Goal: Task Accomplishment & Management: Use online tool/utility

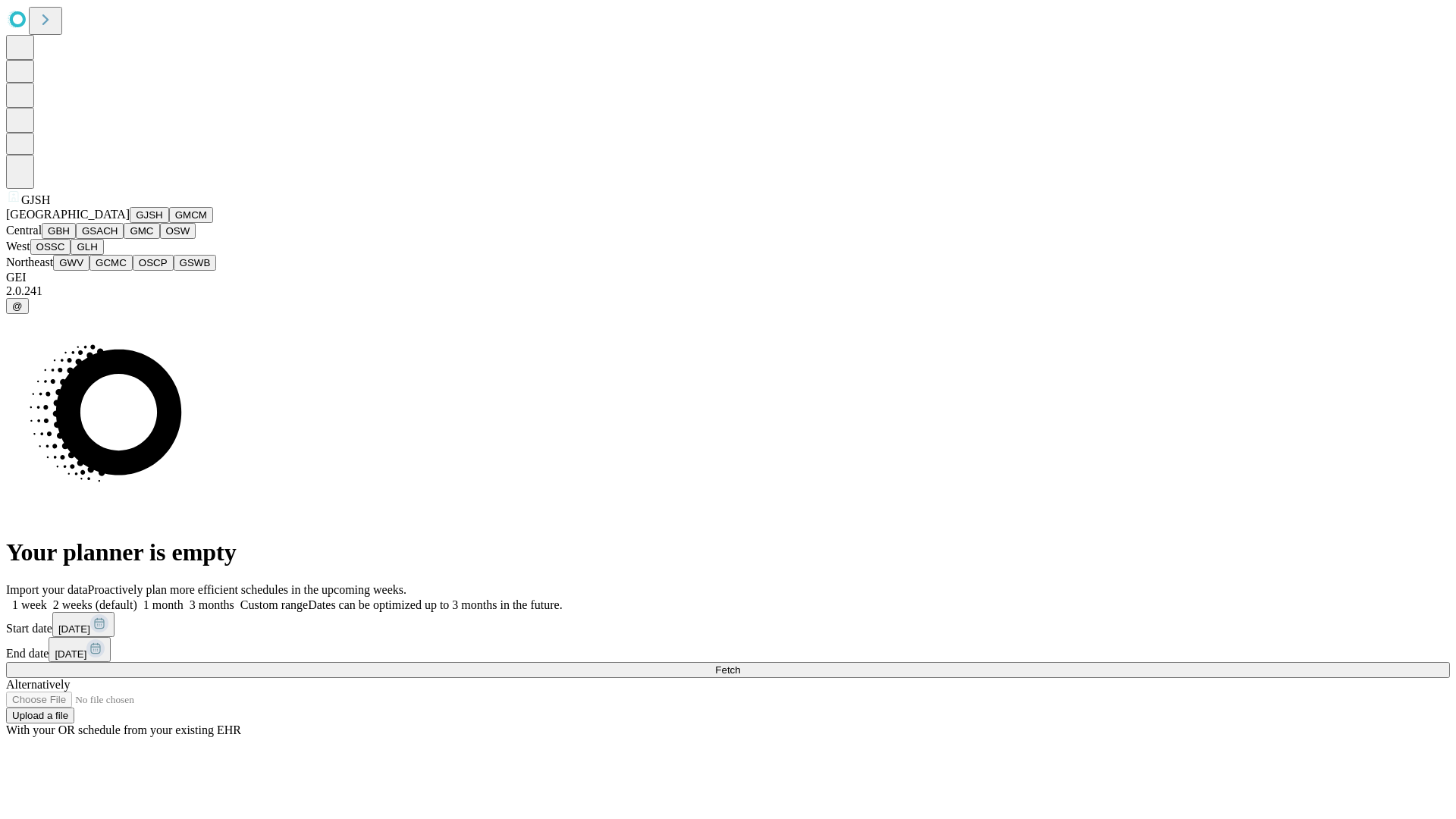
click at [129, 223] on button "GJSH" at bounding box center [149, 215] width 39 height 16
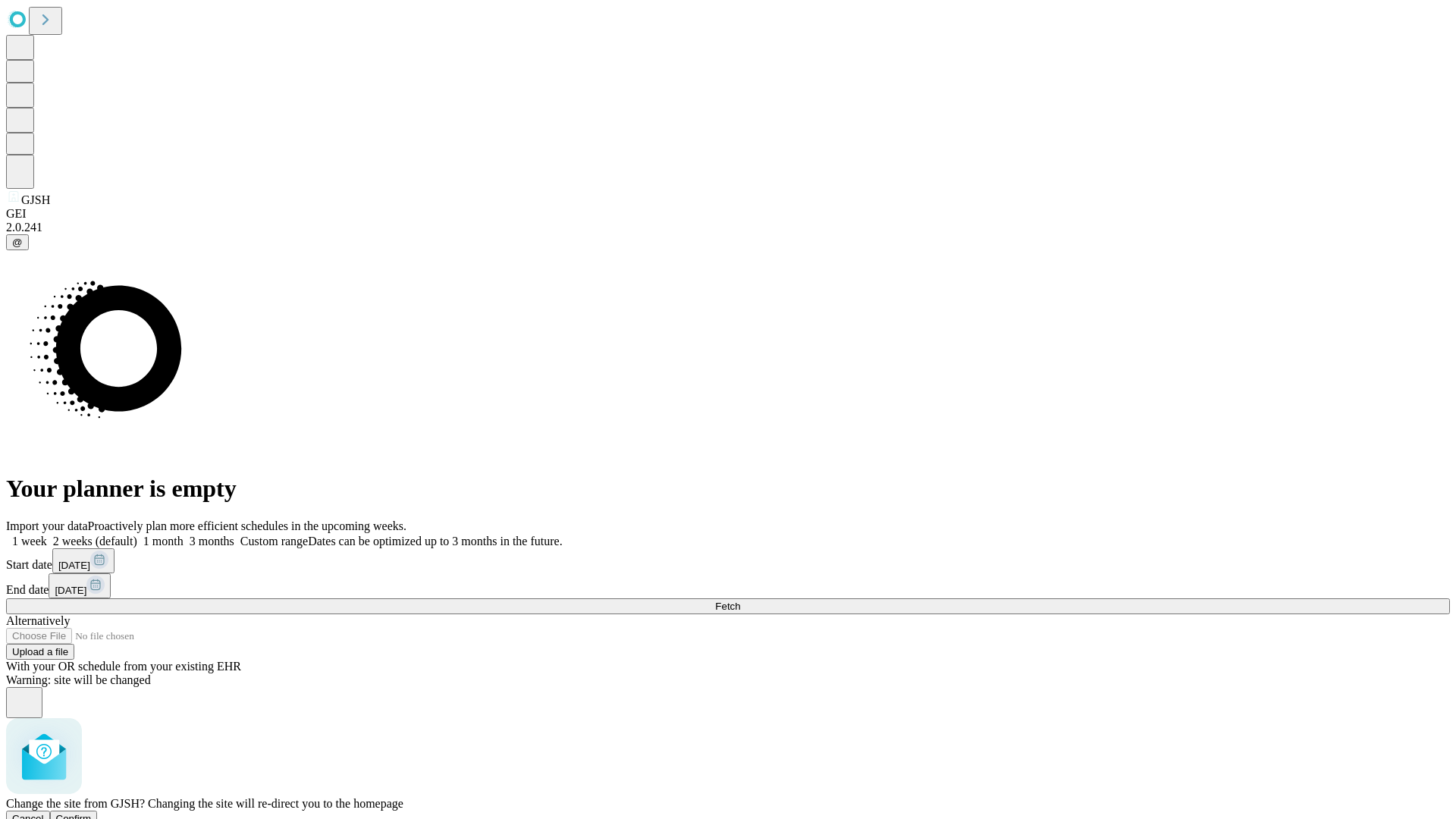
click at [92, 813] on span "Confirm" at bounding box center [73, 819] width 36 height 11
click at [184, 535] on label "1 month" at bounding box center [161, 541] width 46 height 13
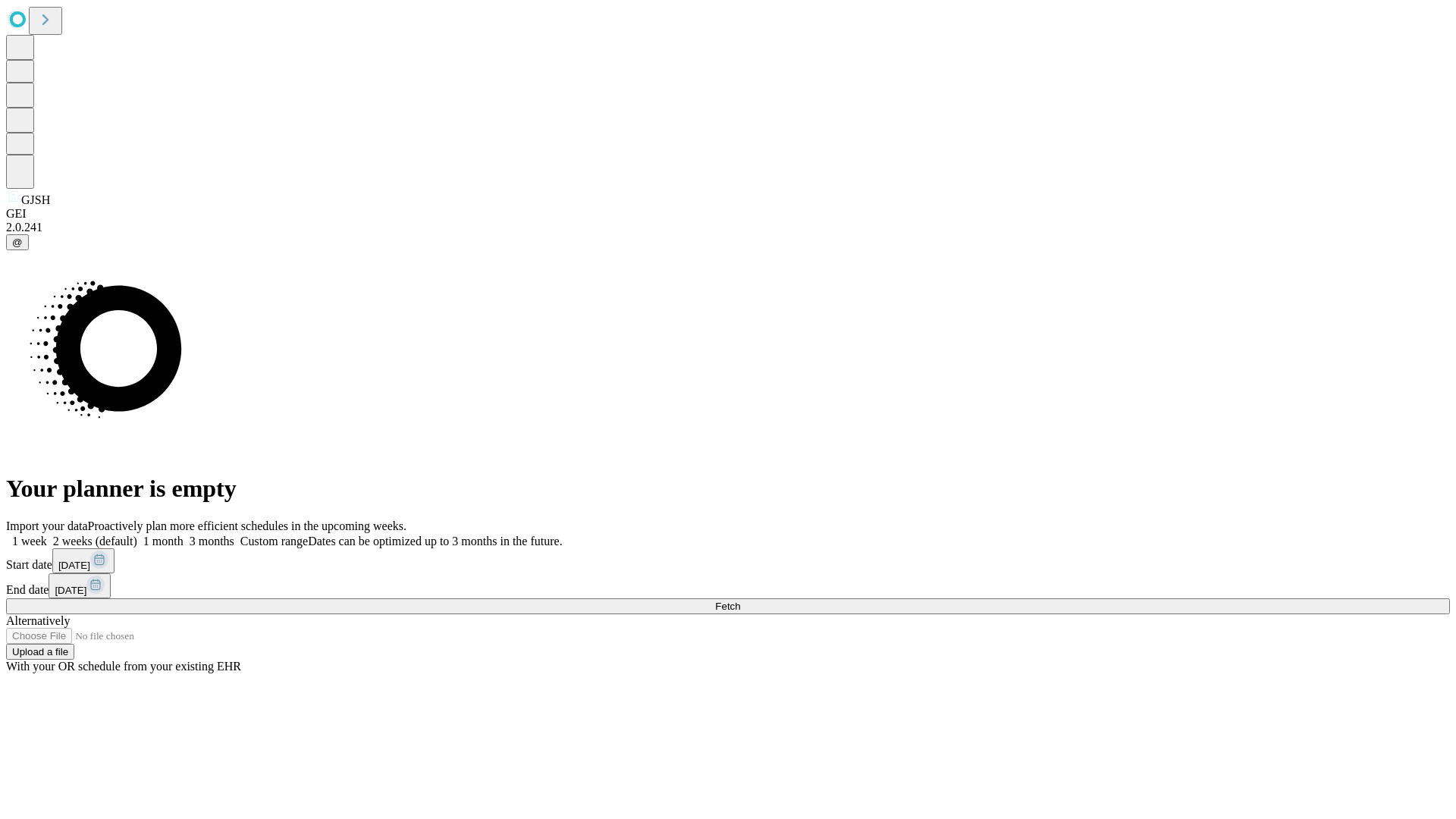
click at [740, 601] on span "Fetch" at bounding box center [727, 606] width 25 height 11
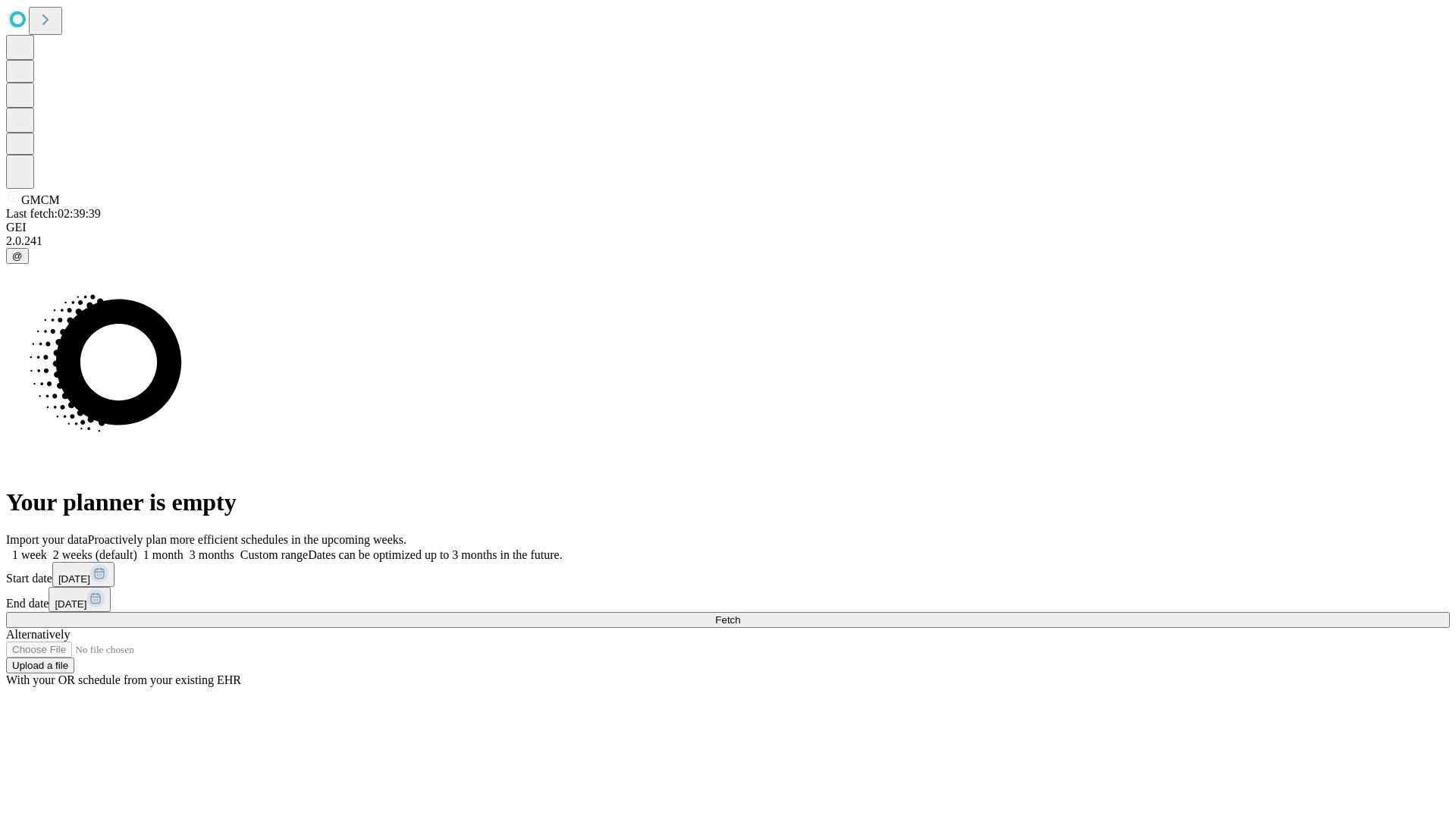
click at [184, 549] on label "1 month" at bounding box center [161, 555] width 46 height 13
click at [740, 614] on span "Fetch" at bounding box center [727, 620] width 25 height 11
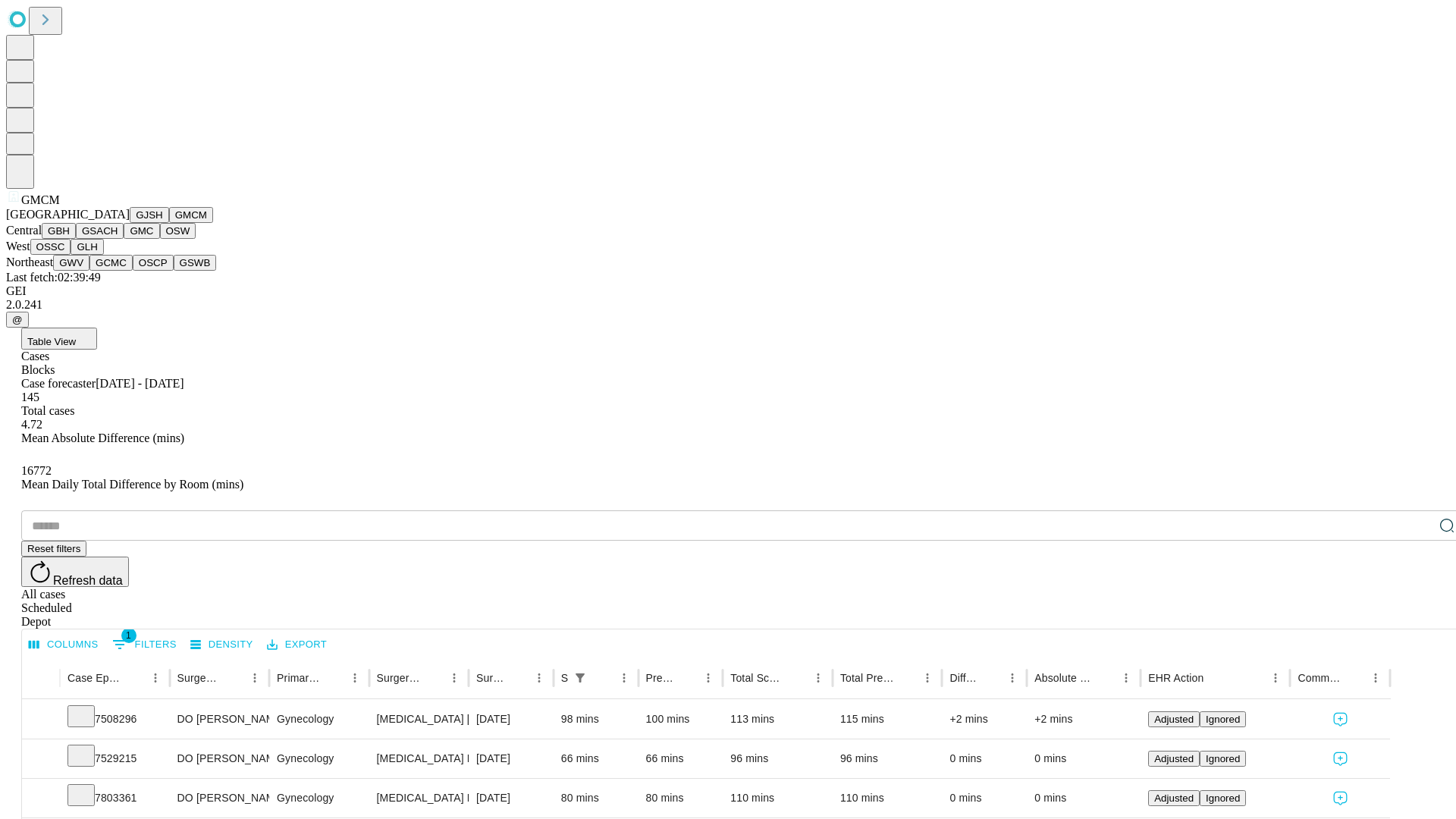
click at [76, 239] on button "GBH" at bounding box center [58, 231] width 34 height 16
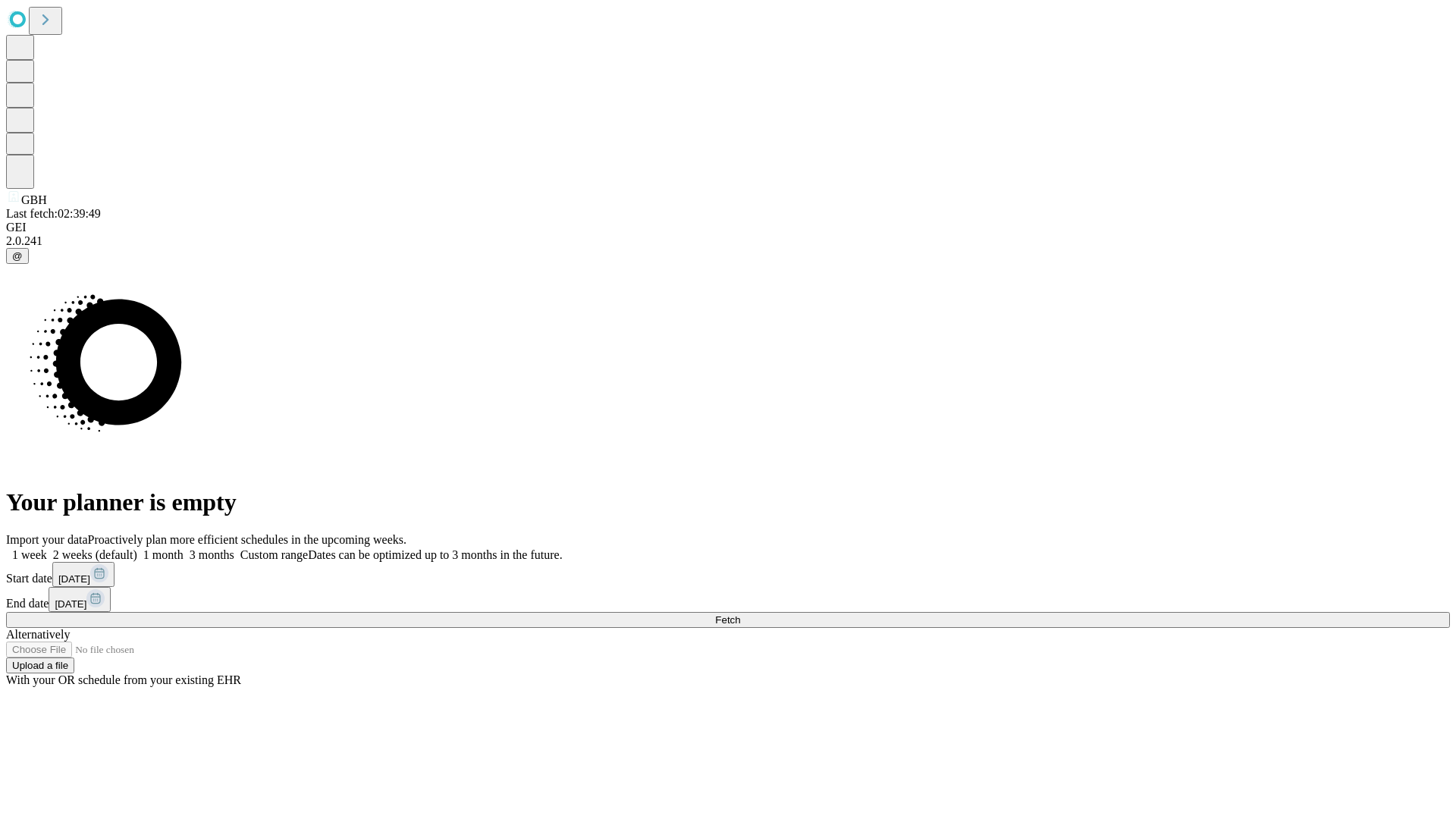
click at [184, 549] on label "1 month" at bounding box center [161, 555] width 46 height 13
click at [740, 614] on span "Fetch" at bounding box center [727, 620] width 25 height 11
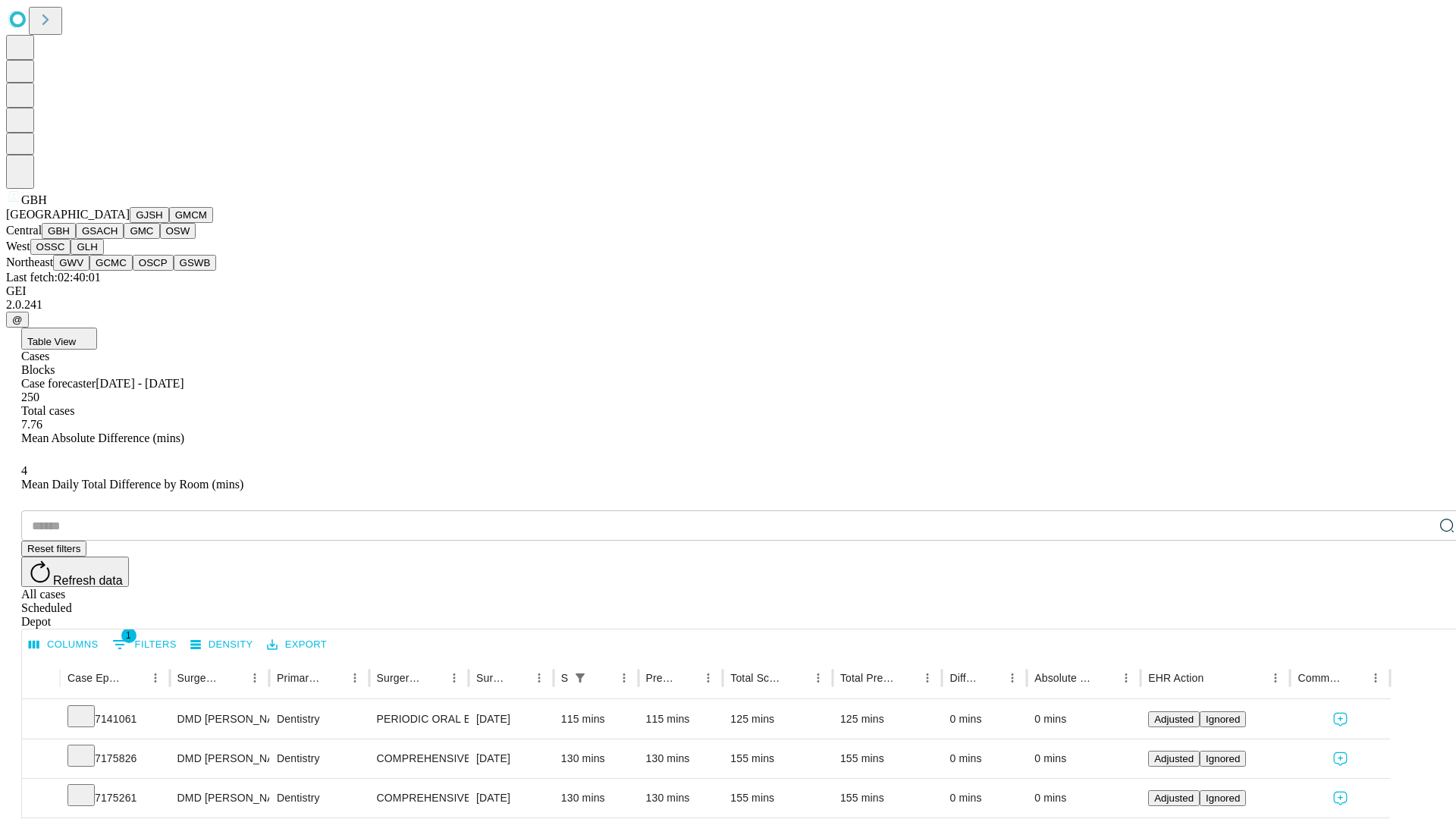
click at [117, 239] on button "GSACH" at bounding box center [100, 231] width 48 height 16
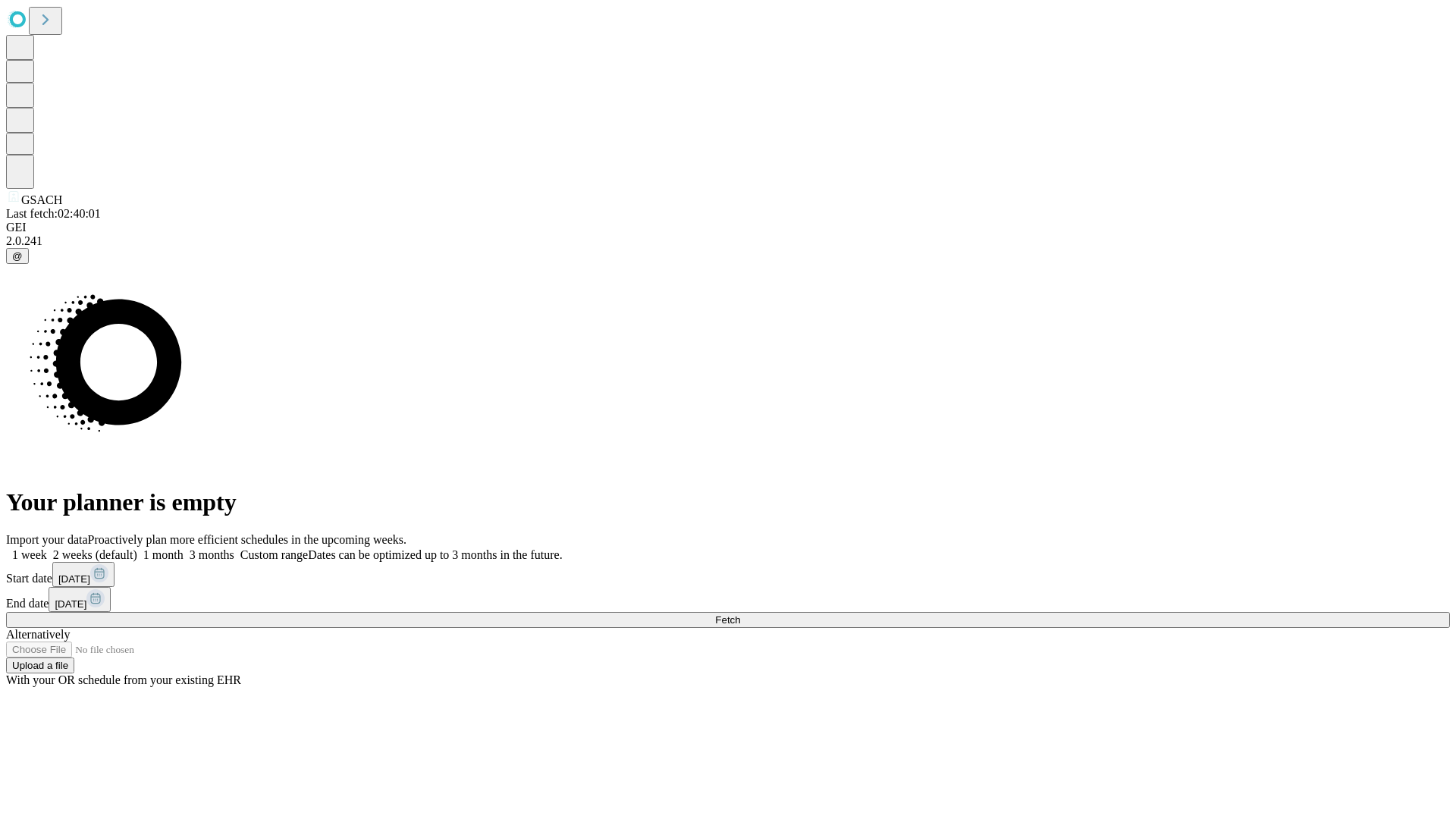
click at [184, 549] on label "1 month" at bounding box center [161, 555] width 46 height 13
click at [740, 614] on span "Fetch" at bounding box center [727, 620] width 25 height 11
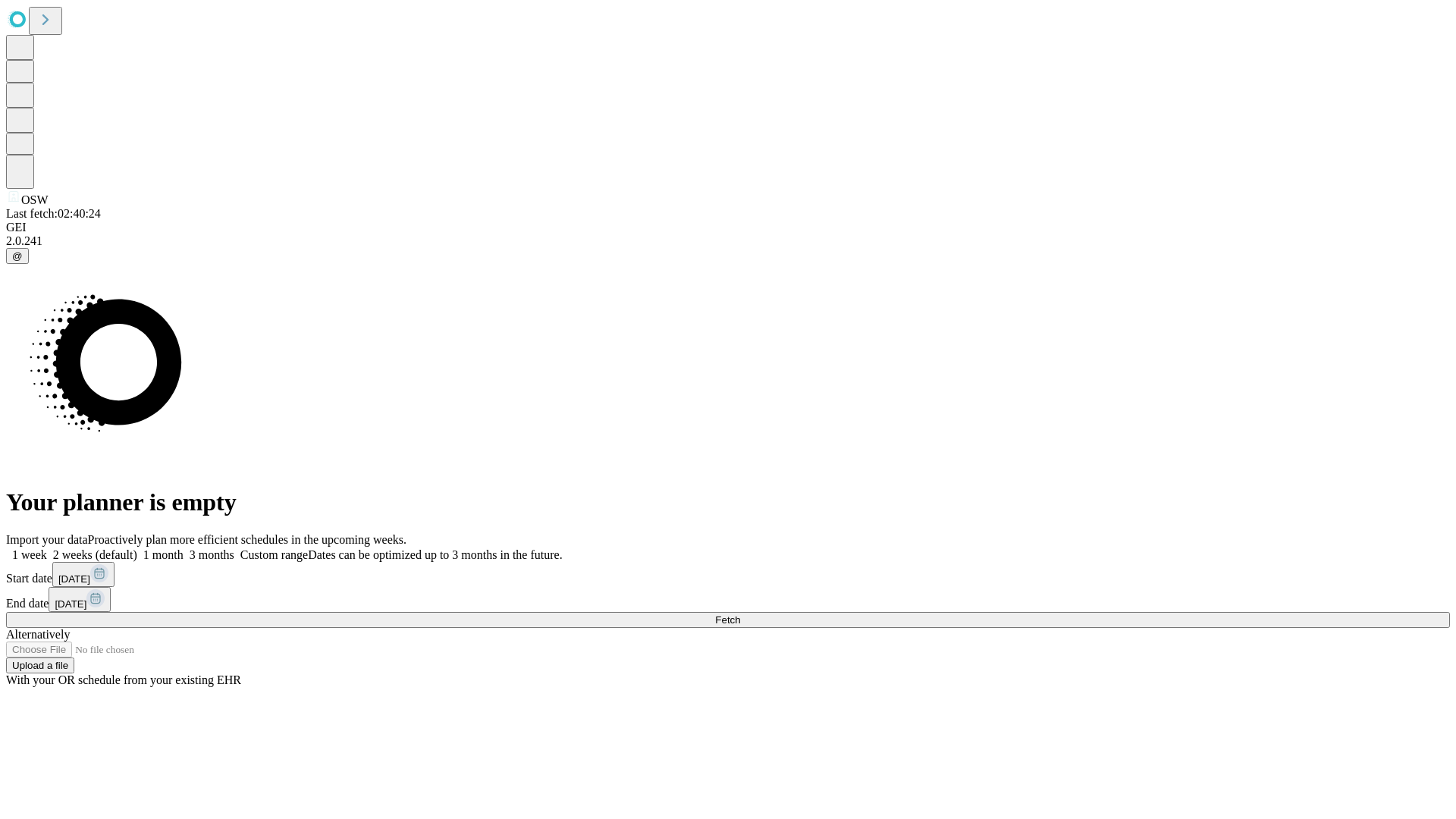
click at [184, 549] on label "1 month" at bounding box center [161, 555] width 46 height 13
click at [740, 614] on span "Fetch" at bounding box center [727, 620] width 25 height 11
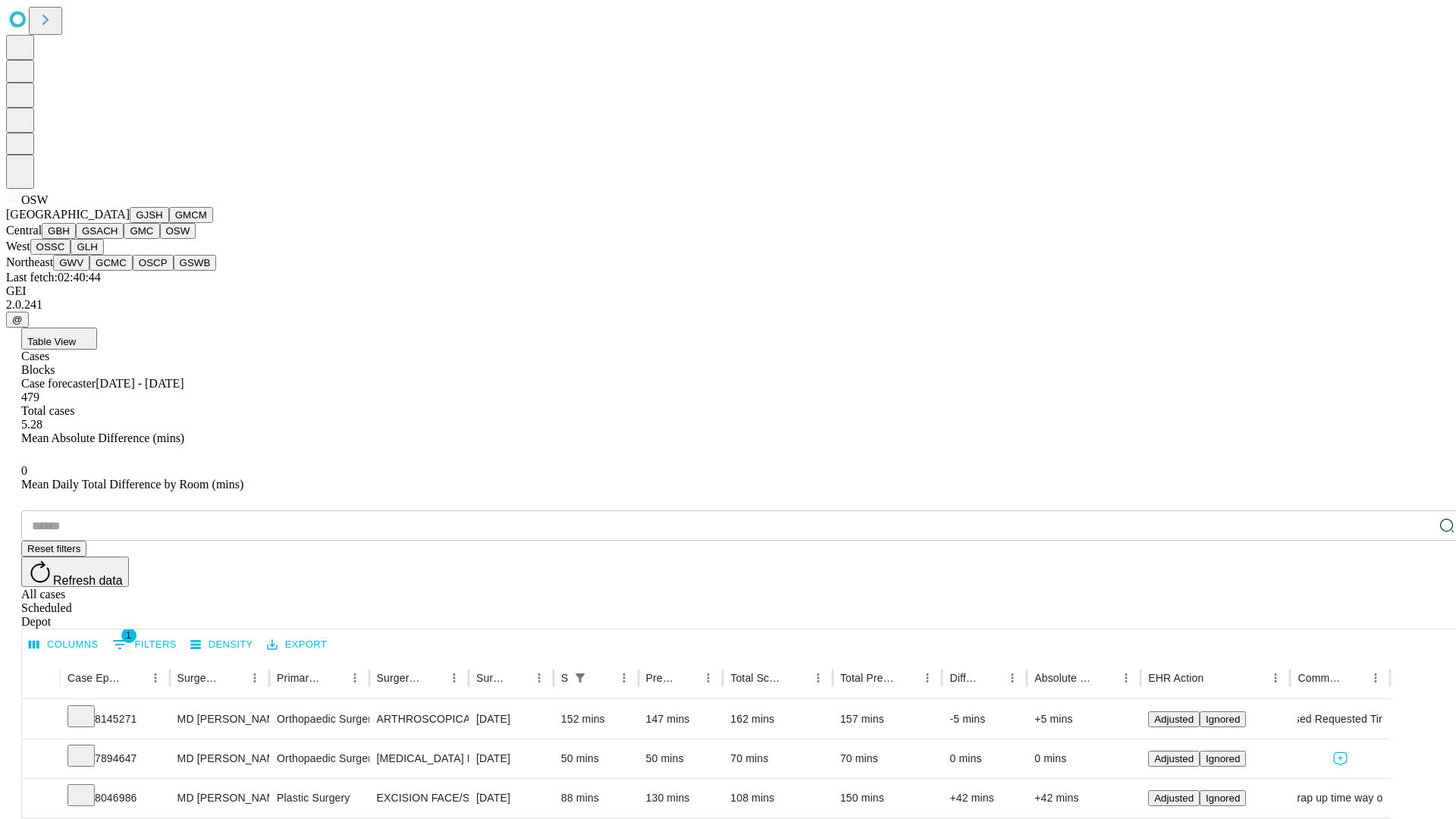
click at [71, 255] on button "OSSC" at bounding box center [50, 247] width 41 height 16
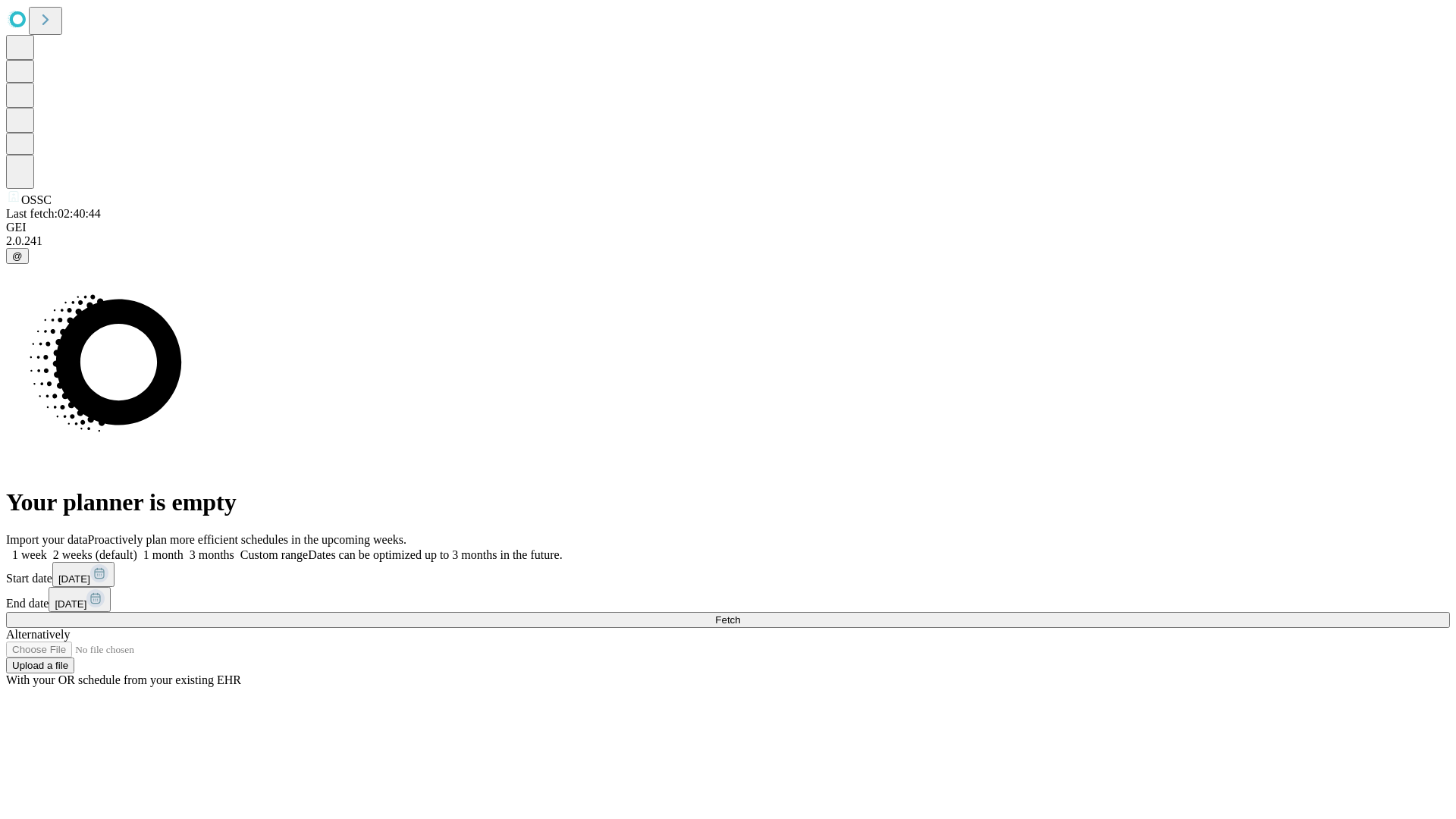
click at [184, 549] on label "1 month" at bounding box center [161, 555] width 46 height 13
click at [740, 614] on span "Fetch" at bounding box center [727, 620] width 25 height 11
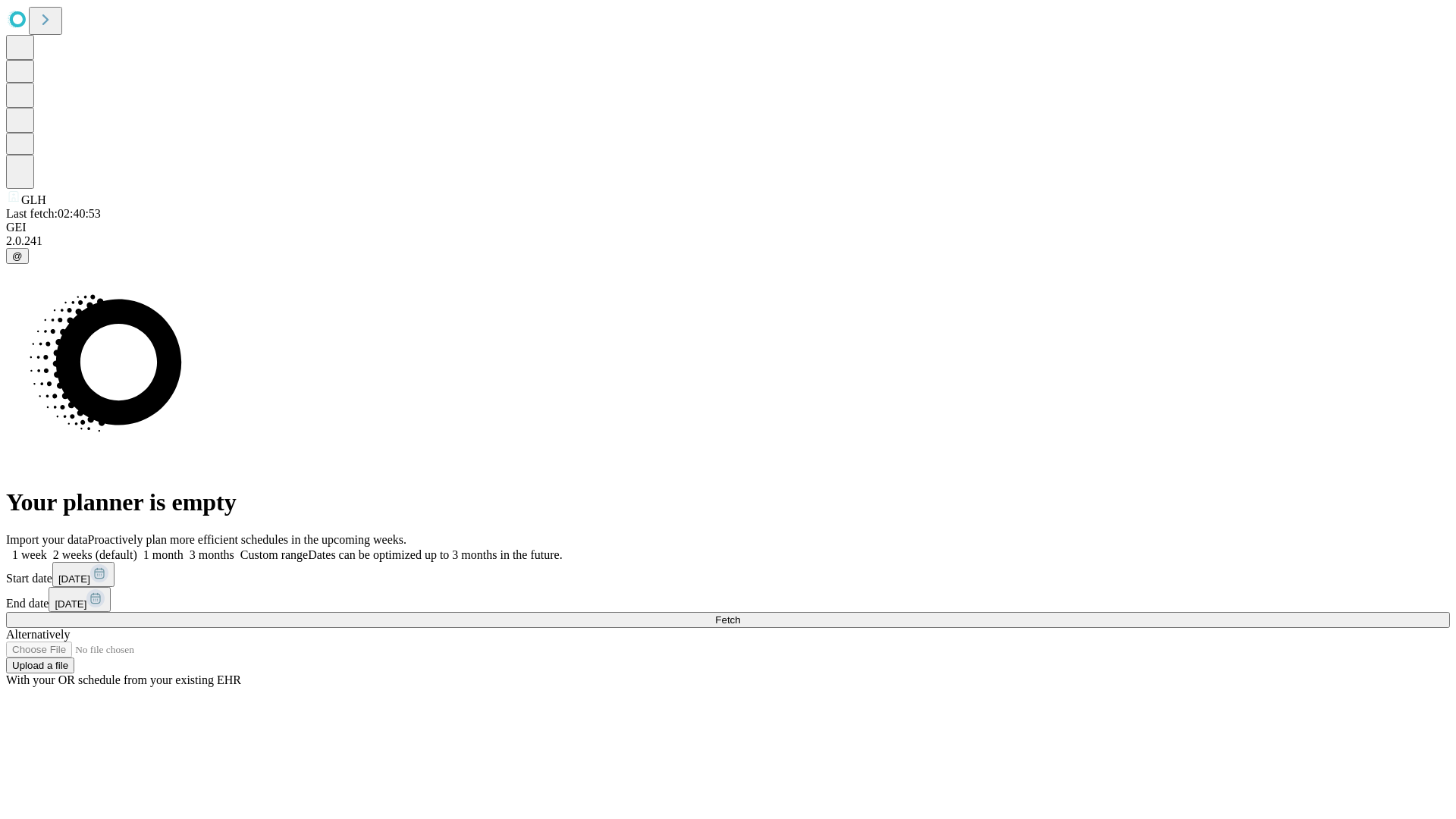
click at [184, 549] on label "1 month" at bounding box center [161, 555] width 46 height 13
click at [740, 614] on span "Fetch" at bounding box center [727, 620] width 25 height 11
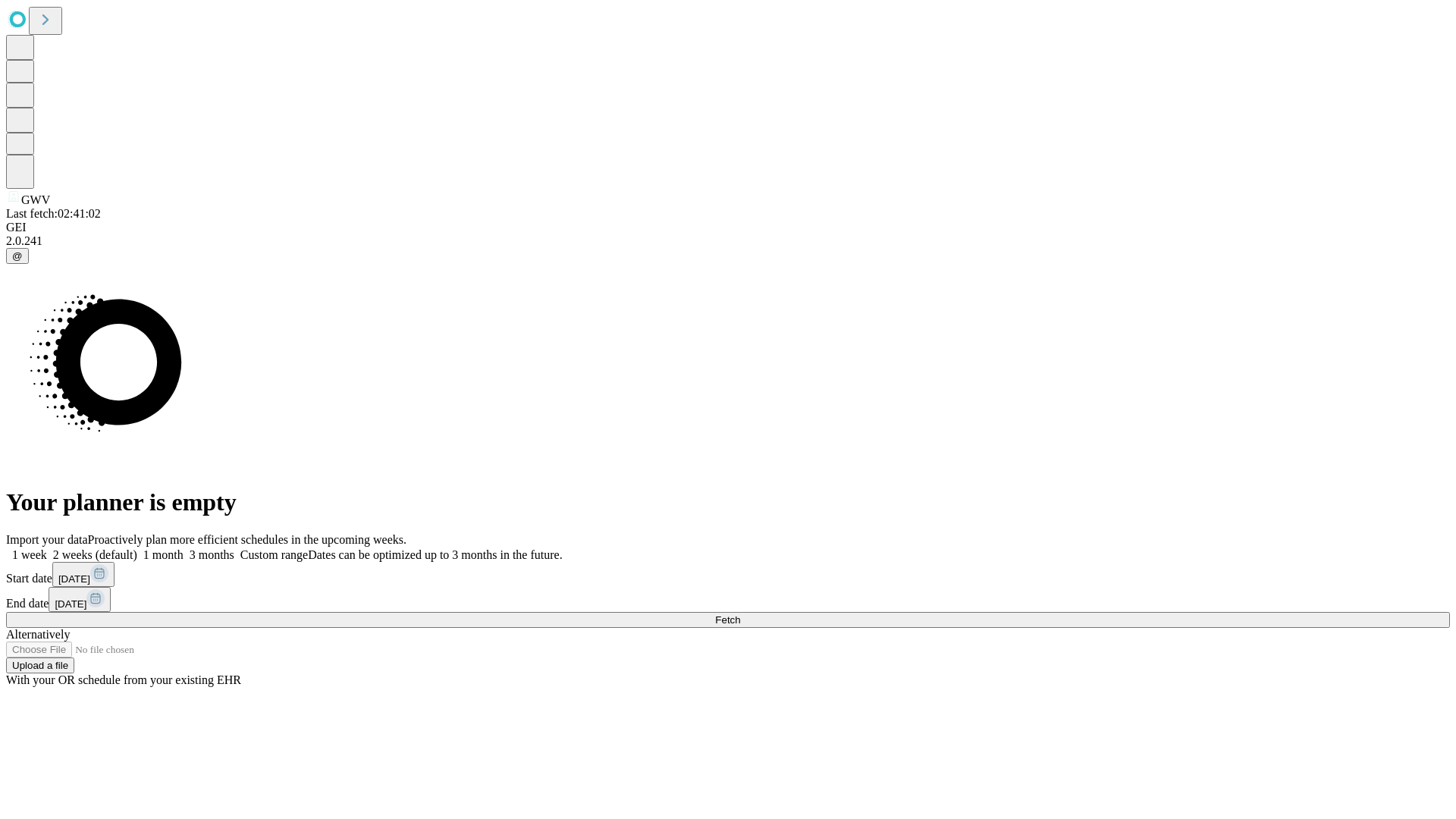
click at [184, 549] on label "1 month" at bounding box center [161, 555] width 46 height 13
click at [740, 614] on span "Fetch" at bounding box center [727, 620] width 25 height 11
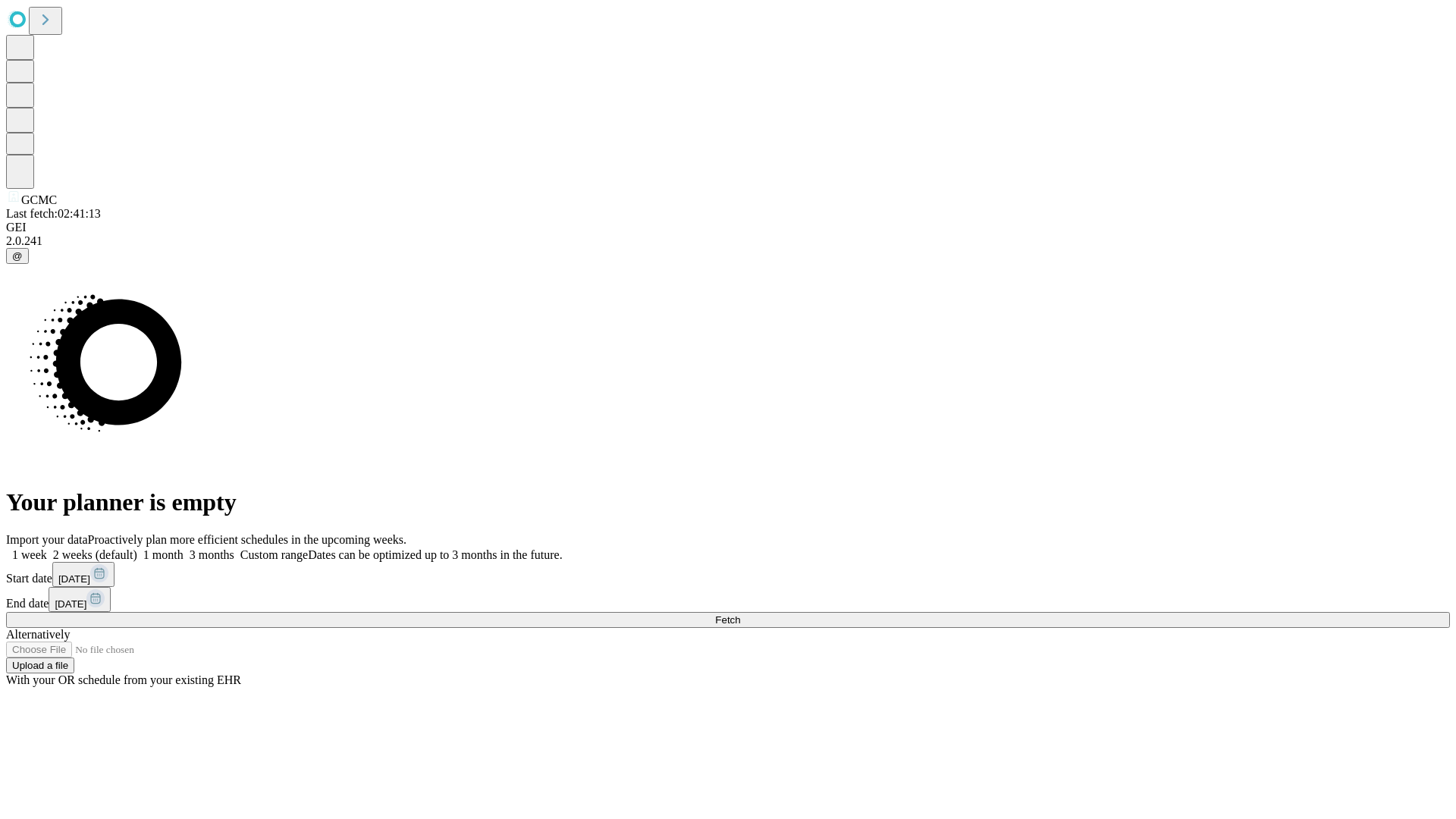
click at [184, 549] on label "1 month" at bounding box center [161, 555] width 46 height 13
click at [740, 614] on span "Fetch" at bounding box center [727, 620] width 25 height 11
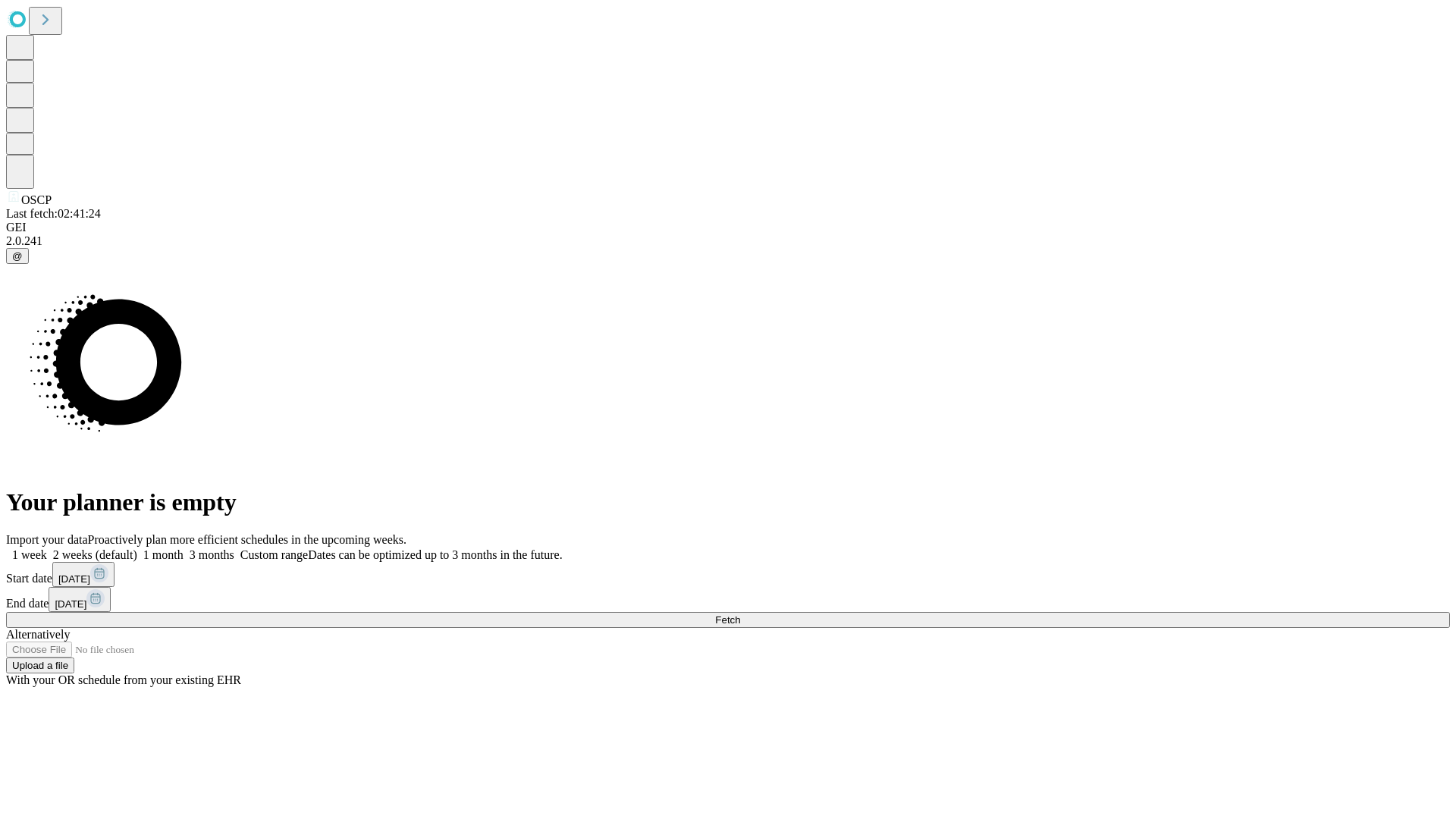
click at [184, 549] on label "1 month" at bounding box center [161, 555] width 46 height 13
click at [740, 614] on span "Fetch" at bounding box center [727, 620] width 25 height 11
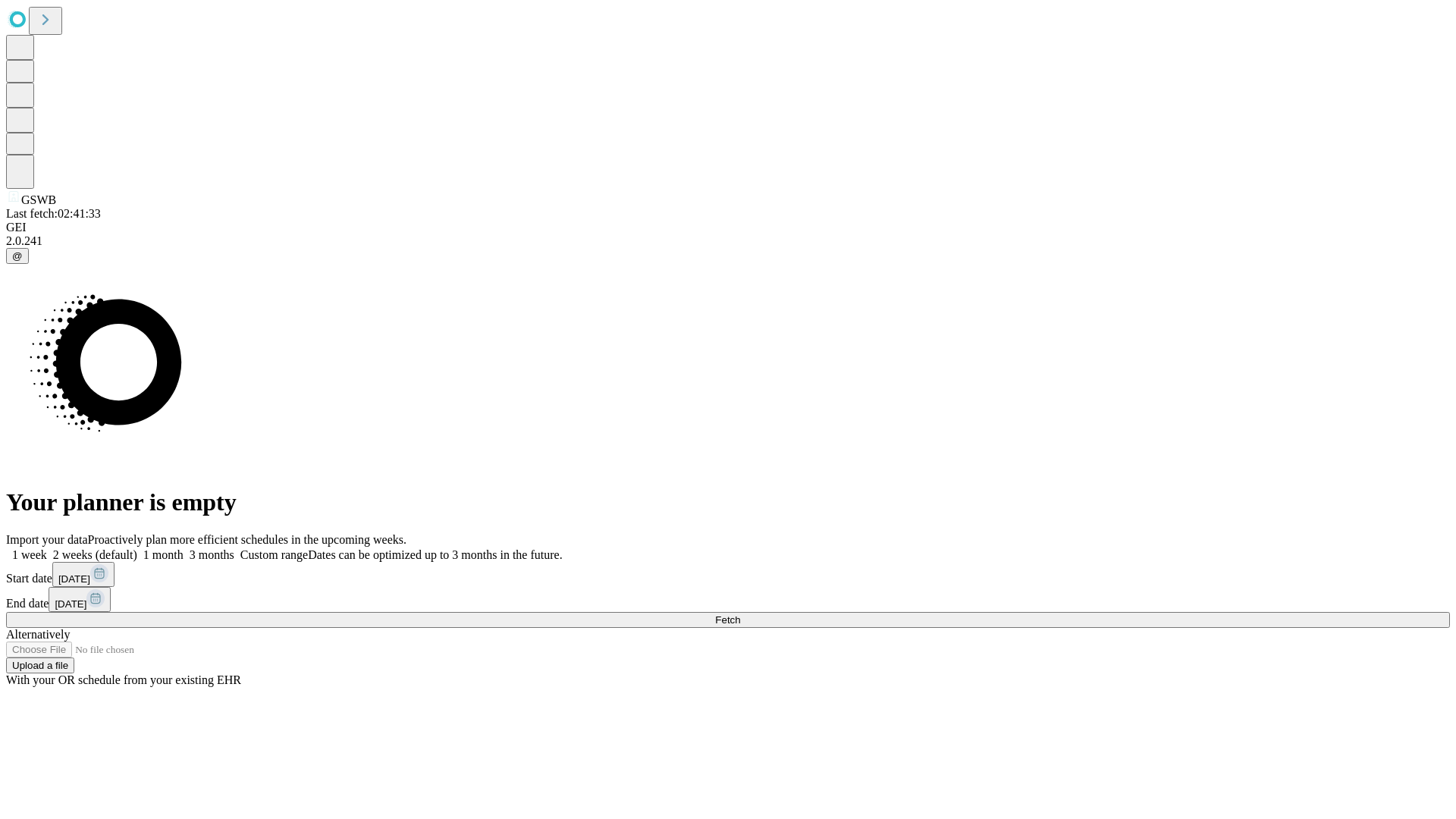
click at [184, 549] on label "1 month" at bounding box center [161, 555] width 46 height 13
click at [740, 614] on span "Fetch" at bounding box center [727, 620] width 25 height 11
